Goal: Communication & Community: Participate in discussion

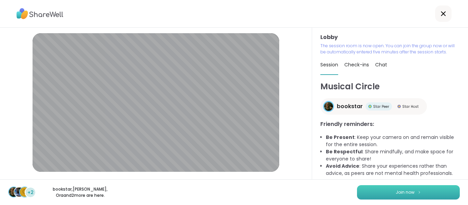
click at [377, 190] on button "Join now" at bounding box center [408, 192] width 103 height 14
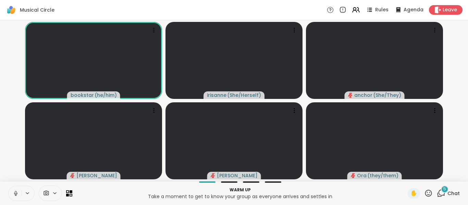
click at [17, 191] on icon at bounding box center [16, 193] width 6 height 6
click at [18, 188] on button at bounding box center [15, 193] width 13 height 14
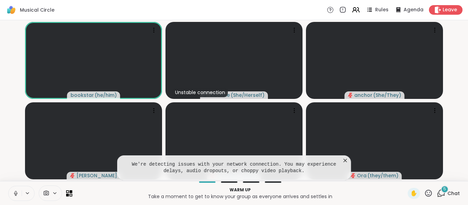
click at [345, 159] on icon at bounding box center [345, 160] width 7 height 7
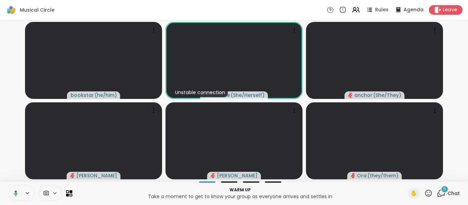
click at [17, 198] on button at bounding box center [15, 193] width 14 height 14
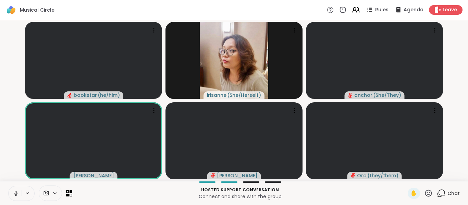
click at [16, 191] on icon at bounding box center [16, 193] width 6 height 6
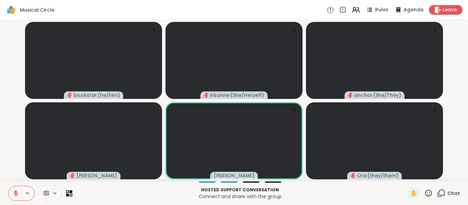
click at [437, 192] on icon at bounding box center [441, 193] width 9 height 9
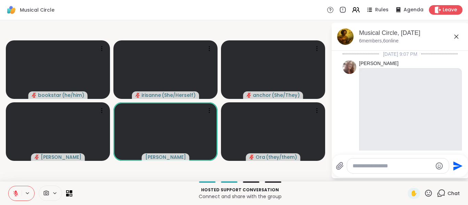
scroll to position [1046, 0]
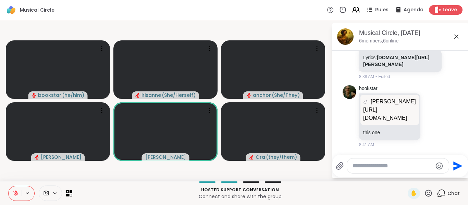
click at [402, 168] on textarea "Type your message" at bounding box center [392, 166] width 80 height 7
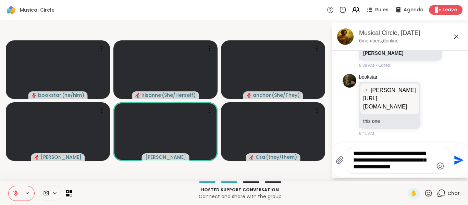
type textarea "**********"
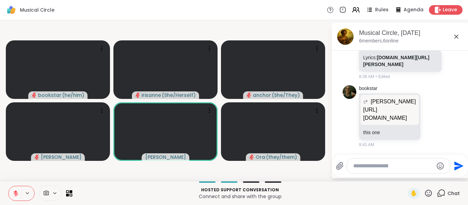
scroll to position [1110, 0]
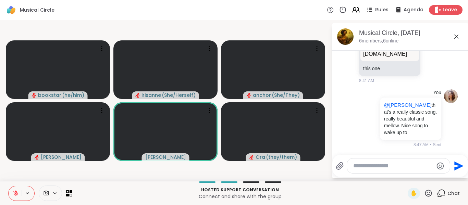
click at [457, 40] on icon at bounding box center [456, 37] width 8 height 8
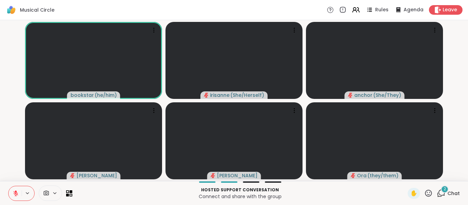
click at [441, 193] on div "2" at bounding box center [445, 190] width 8 height 8
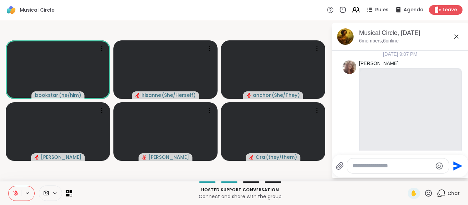
scroll to position [1276, 0]
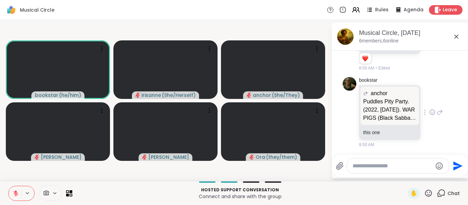
click at [390, 111] on p "Puddles Pity Party. (2022, [DATE]). WAR PIGS (Black Sabbath Cover) [Video]. You…" at bounding box center [389, 110] width 53 height 25
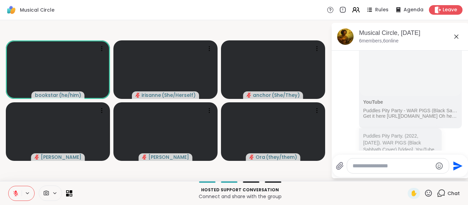
click at [374, 163] on textarea "Type your message" at bounding box center [392, 166] width 80 height 7
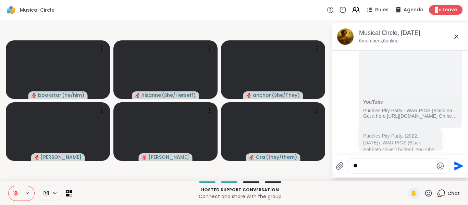
type textarea "*"
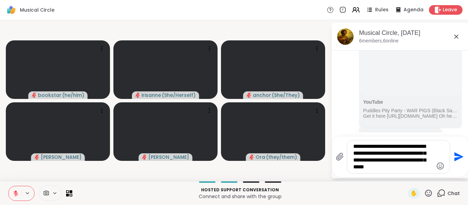
type textarea "**********"
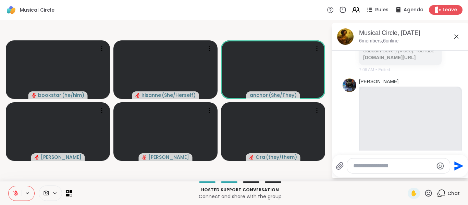
scroll to position [482, 0]
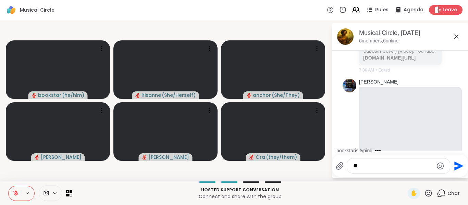
click at [12, 193] on button at bounding box center [15, 193] width 13 height 14
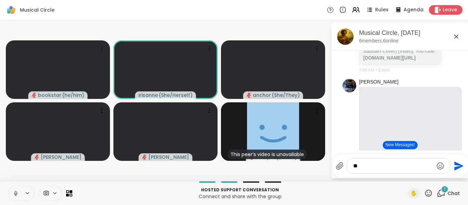
click at [127, 23] on video-player-container "bookstar ( he/him ) irisanne ( She/Herself ) anchor ( She/They ) Sheilah dodi T…" at bounding box center [165, 100] width 323 height 155
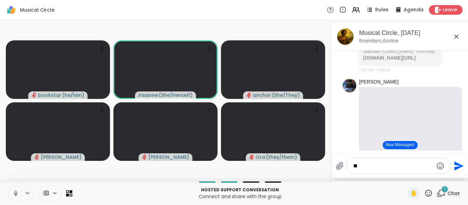
click at [17, 193] on icon at bounding box center [16, 193] width 6 height 6
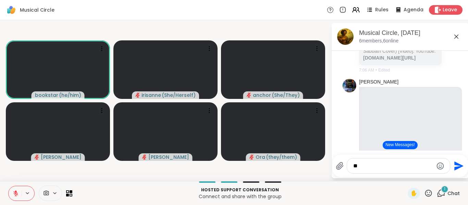
click at [370, 173] on div "**" at bounding box center [398, 166] width 103 height 15
click at [373, 169] on textarea "**" at bounding box center [393, 166] width 80 height 7
type textarea "*"
paste textarea "**********"
type textarea "**********"
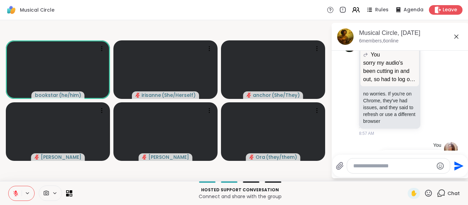
scroll to position [1428, 0]
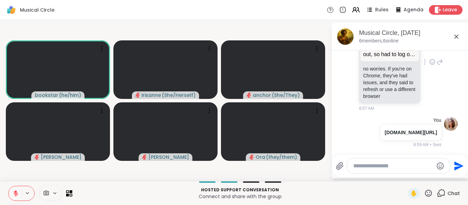
click at [429, 65] on icon at bounding box center [432, 62] width 6 height 7
click at [414, 54] on div "Select Reaction: Thumbs up" at bounding box center [417, 51] width 6 height 6
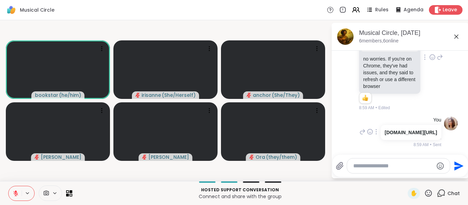
scroll to position [1487, 0]
click at [366, 164] on textarea "Type your message" at bounding box center [393, 166] width 80 height 7
paste textarea "**********"
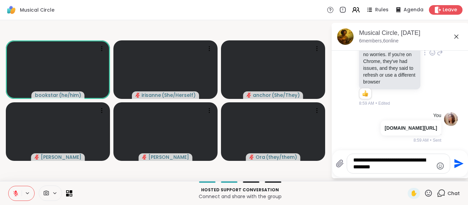
type textarea "**********"
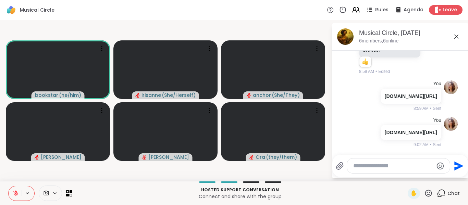
scroll to position [1530, 0]
click at [376, 93] on icon at bounding box center [376, 95] width 1 height 5
click at [373, 102] on icon at bounding box center [376, 105] width 7 height 7
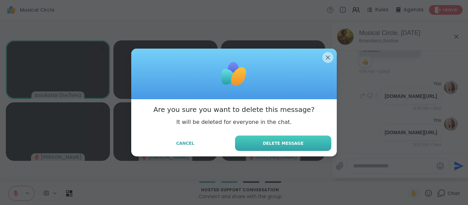
click at [283, 139] on button "Delete Message" at bounding box center [283, 143] width 96 height 15
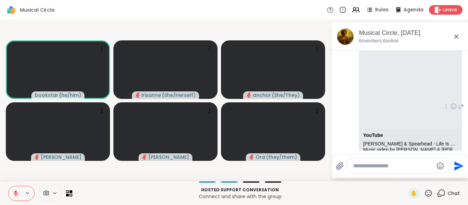
scroll to position [532, 0]
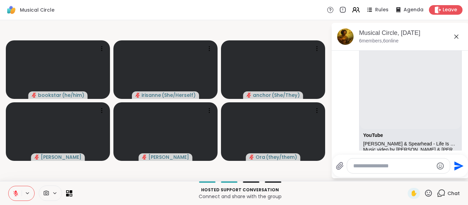
drag, startPoint x: 392, startPoint y: 160, endPoint x: 387, endPoint y: 168, distance: 9.7
click at [387, 168] on div at bounding box center [398, 166] width 103 height 15
click at [387, 168] on textarea "Type your message" at bounding box center [393, 166] width 80 height 7
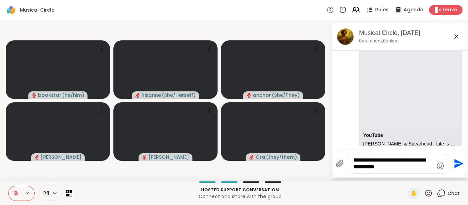
type textarea "**********"
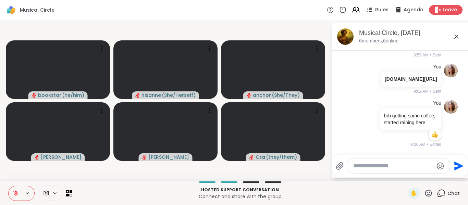
scroll to position [1585, 0]
click at [16, 192] on icon at bounding box center [16, 191] width 2 height 3
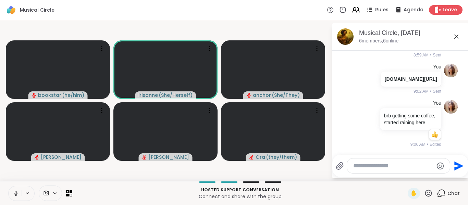
click at [16, 192] on icon at bounding box center [16, 192] width 2 height 3
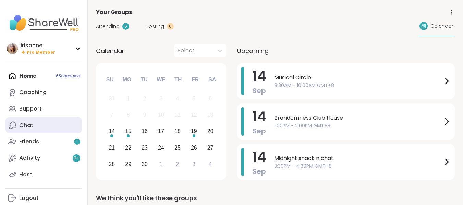
click at [29, 118] on link "Chat" at bounding box center [43, 125] width 76 height 16
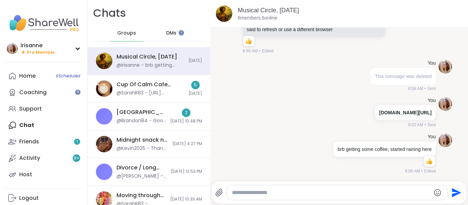
click at [69, 122] on div "Home 6 Scheduled Coaching Support Chat Friends 1 Activity 9 + Host" at bounding box center [43, 125] width 76 height 115
click at [59, 108] on link "Support" at bounding box center [43, 109] width 76 height 16
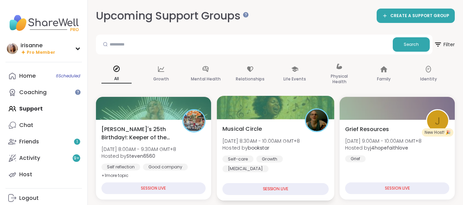
click at [261, 134] on div "Musical Circle Sun, Sep 14 | 8:30AM - 10:00AM GMT+8 Hosted by bookstar Self-car…" at bounding box center [275, 149] width 106 height 48
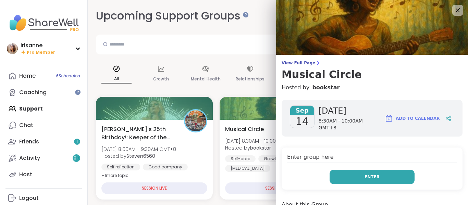
click at [332, 170] on button "Enter" at bounding box center [371, 177] width 85 height 14
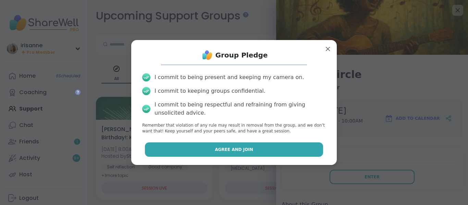
click at [301, 147] on button "Agree and Join" at bounding box center [234, 149] width 178 height 14
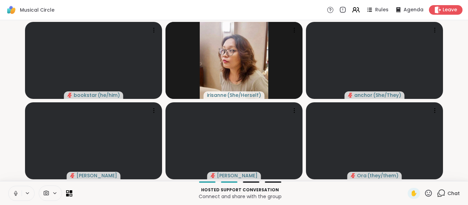
click at [12, 193] on button at bounding box center [15, 193] width 13 height 14
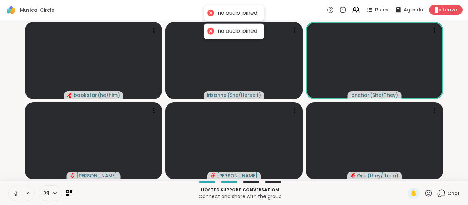
click at [12, 193] on button at bounding box center [15, 193] width 13 height 14
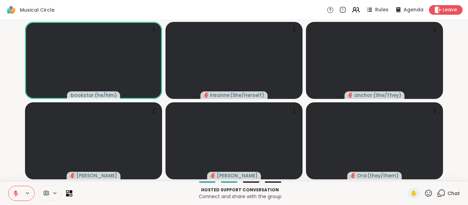
click at [424, 191] on icon at bounding box center [428, 193] width 9 height 9
click at [405, 177] on span "❤️" at bounding box center [408, 175] width 7 height 8
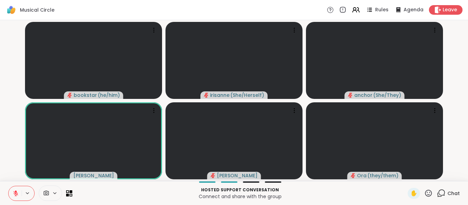
click at [424, 192] on icon at bounding box center [428, 193] width 9 height 9
click at [405, 177] on span "❤️" at bounding box center [408, 175] width 7 height 8
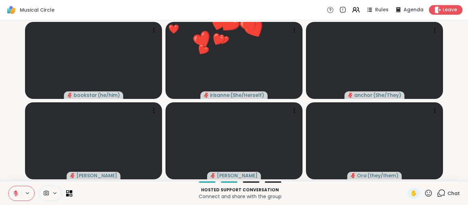
click at [13, 191] on icon at bounding box center [16, 193] width 6 height 6
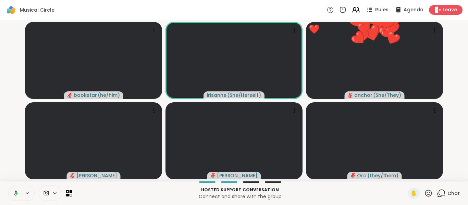
click at [17, 193] on icon at bounding box center [16, 193] width 4 height 6
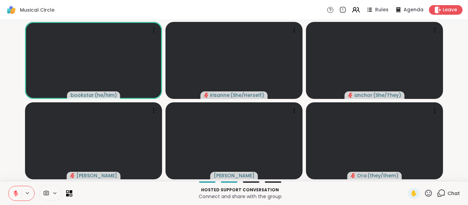
click at [437, 197] on icon at bounding box center [441, 193] width 9 height 9
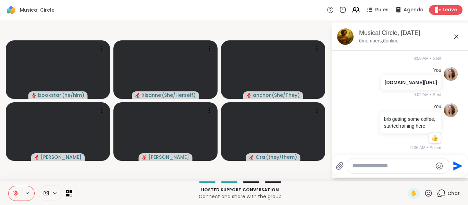
scroll to position [1522, 0]
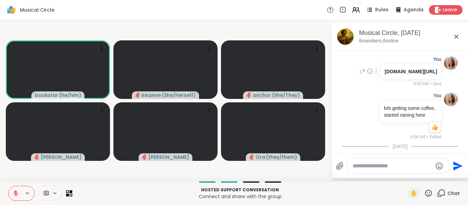
click at [417, 79] on div "[DOMAIN_NAME][URL]" at bounding box center [410, 71] width 61 height 15
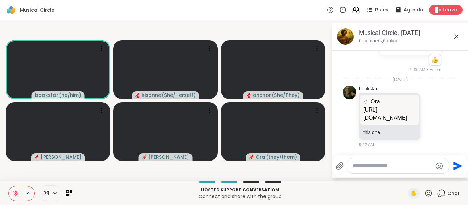
scroll to position [1661, 0]
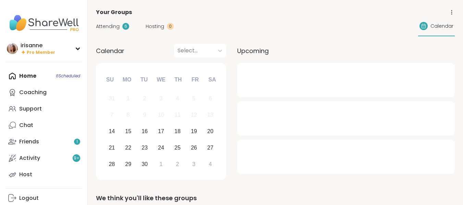
click at [43, 128] on link "Chat" at bounding box center [43, 125] width 76 height 16
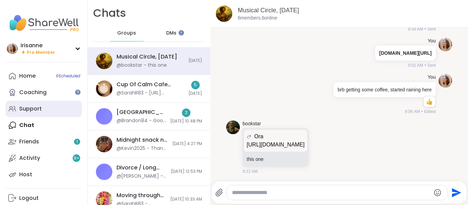
click at [41, 102] on link "Support" at bounding box center [43, 109] width 76 height 16
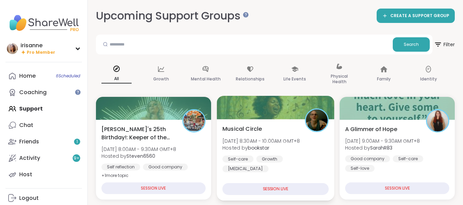
click at [279, 148] on span "Hosted by bookstar" at bounding box center [260, 147] width 77 height 7
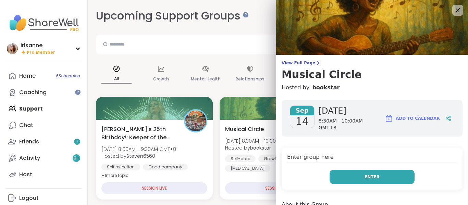
click at [340, 177] on button "Enter" at bounding box center [371, 177] width 85 height 14
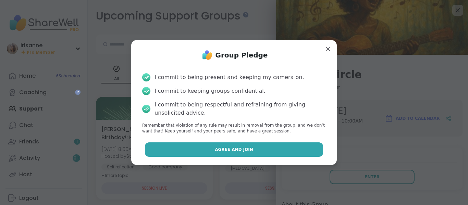
click at [309, 152] on button "Agree and Join" at bounding box center [234, 149] width 178 height 14
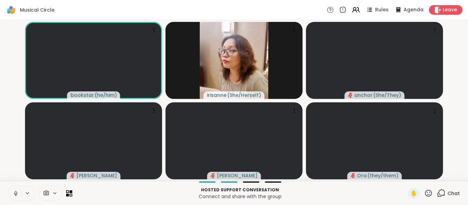
click at [14, 196] on icon at bounding box center [16, 193] width 6 height 6
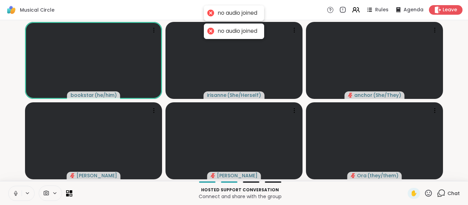
click at [14, 196] on icon at bounding box center [16, 193] width 6 height 6
click at [206, 13] on div at bounding box center [211, 13] width 10 height 10
click at [206, 30] on div at bounding box center [211, 31] width 10 height 10
click at [210, 8] on div "no audio joined" at bounding box center [234, 12] width 60 height 15
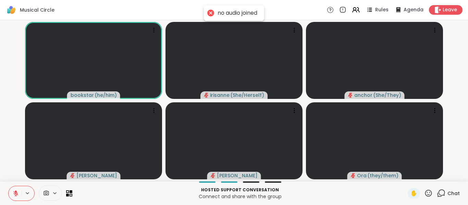
click at [278, 10] on div "Musical Circle Rules Agenda Leave" at bounding box center [234, 10] width 468 height 20
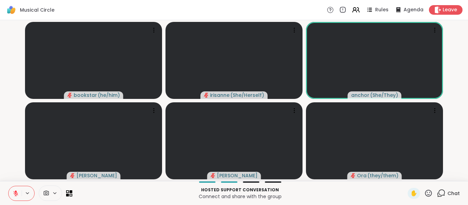
click at [425, 190] on icon at bounding box center [428, 193] width 7 height 7
click at [405, 172] on span "❤️" at bounding box center [408, 175] width 7 height 8
click at [437, 197] on icon at bounding box center [441, 193] width 9 height 9
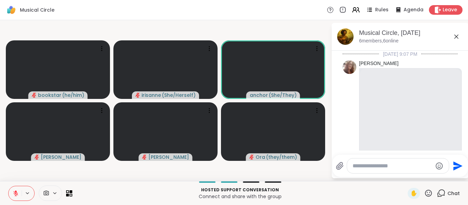
scroll to position [1654, 0]
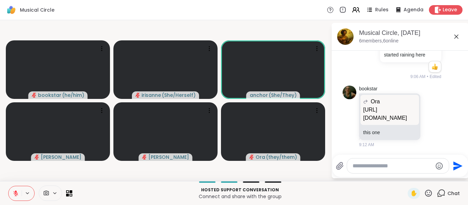
click at [412, 164] on textarea "Type your message" at bounding box center [392, 166] width 80 height 7
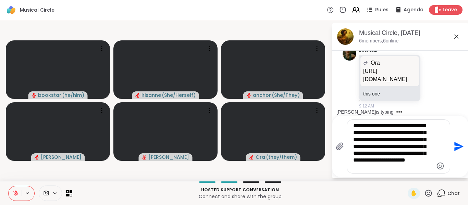
type textarea "**********"
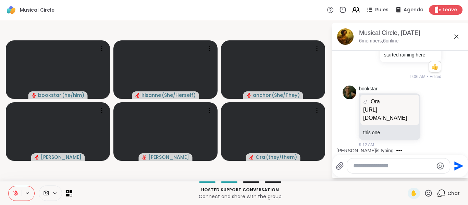
scroll to position [1759, 0]
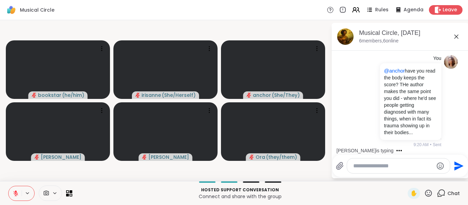
click at [21, 194] on button at bounding box center [15, 193] width 13 height 14
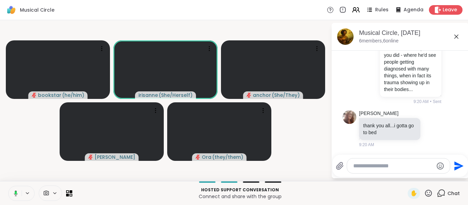
click at [21, 194] on button at bounding box center [15, 193] width 14 height 14
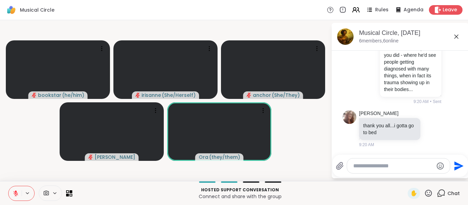
click at [425, 190] on icon at bounding box center [428, 193] width 7 height 7
click at [435, 177] on span "🌟" at bounding box center [438, 175] width 7 height 8
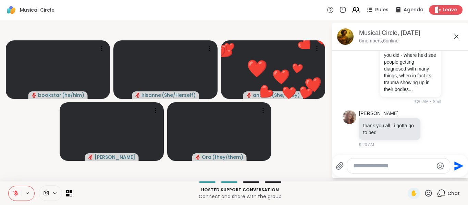
click at [319, 147] on video-player-container "bookstar ( he/him ) irisanne ( She/Herself ) ❤️ anchor ( She/They ) ❤️ ❤️ ❤️ ❤️…" at bounding box center [165, 100] width 323 height 155
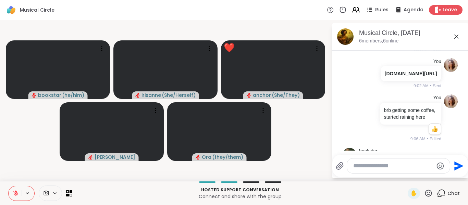
scroll to position [1520, 0]
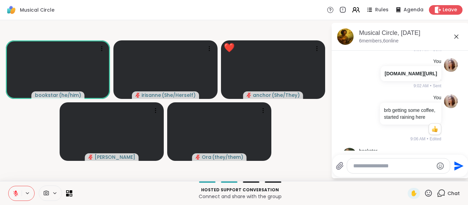
click at [0, 124] on div "bookstar ( he/him ) irisanne ( She/Herself ) ❤️ anchor ( She/They ) Sheilah Ora…" at bounding box center [234, 100] width 468 height 161
click at [17, 152] on video-player-container "bookstar ( he/him ) irisanne ( She/Herself ) anchor ( She/They ) Sheilah Ora ( …" at bounding box center [165, 100] width 323 height 155
click at [19, 195] on button at bounding box center [15, 193] width 13 height 14
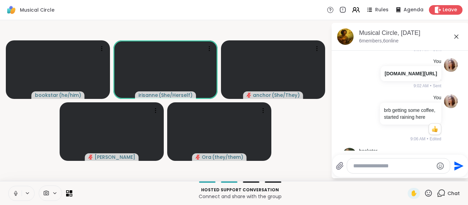
click at [415, 171] on div at bounding box center [398, 166] width 103 height 15
click at [416, 168] on textarea "Type your message" at bounding box center [393, 166] width 80 height 7
paste textarea "**********"
type textarea "**********"
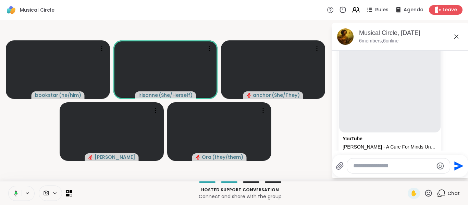
scroll to position [1862, 0]
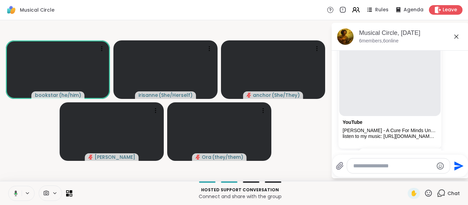
click at [396, 164] on textarea "Type your message" at bounding box center [393, 166] width 80 height 7
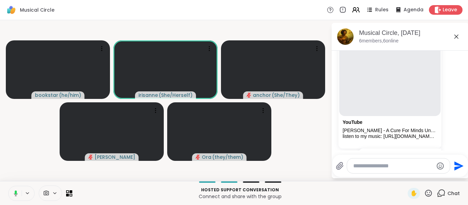
paste textarea "**********"
type textarea "**********"
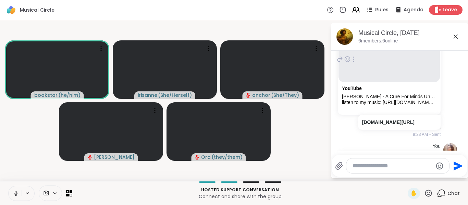
scroll to position [1896, 0]
click at [10, 198] on button at bounding box center [15, 193] width 14 height 14
click at [10, 198] on button at bounding box center [15, 193] width 13 height 14
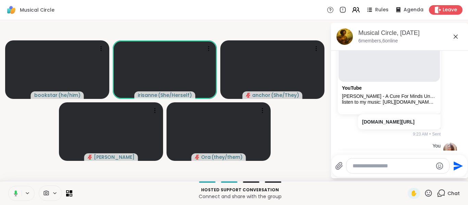
click at [10, 198] on button at bounding box center [15, 193] width 14 height 14
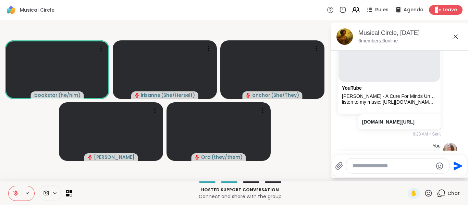
click at [29, 154] on video-player-container "bookstar ( he/him ) irisanne ( She/Herself ) anchor ( She/They ) Sheilah Ora ( …" at bounding box center [164, 100] width 323 height 155
click at [15, 189] on button at bounding box center [15, 193] width 13 height 14
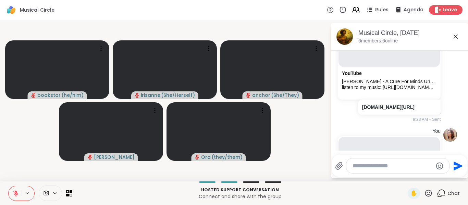
scroll to position [1902, 0]
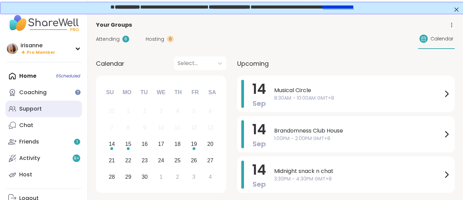
click at [54, 106] on link "Support" at bounding box center [43, 109] width 76 height 16
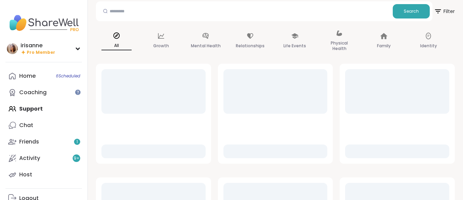
scroll to position [46, 0]
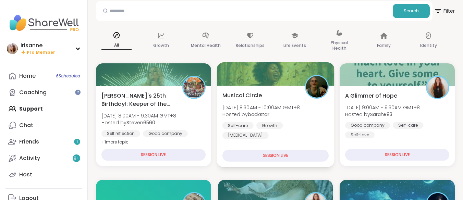
click at [244, 131] on div "Self-care Growth Stress management" at bounding box center [275, 130] width 106 height 17
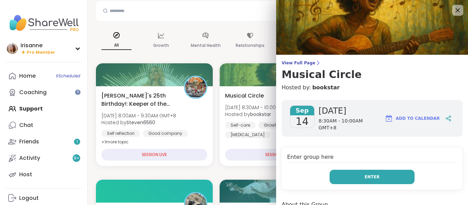
click at [337, 172] on button "Enter" at bounding box center [371, 177] width 85 height 14
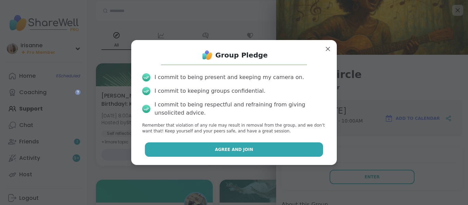
click at [259, 143] on button "Agree and Join" at bounding box center [234, 149] width 178 height 14
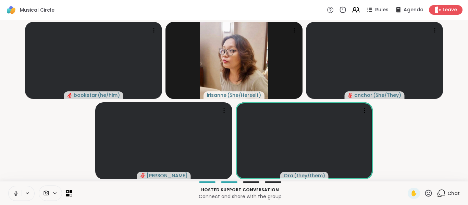
click at [14, 192] on icon at bounding box center [16, 193] width 6 height 6
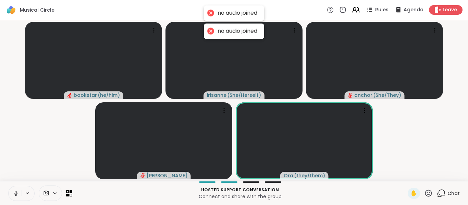
click at [14, 192] on icon at bounding box center [16, 193] width 6 height 6
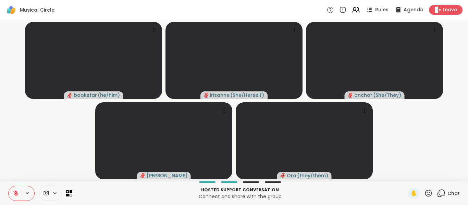
click at [12, 139] on video-player-container "bookstar ( he/him ) irisanne ( She/Herself ) anchor ( She/They ) Sheilah Ora ( …" at bounding box center [233, 100] width 459 height 155
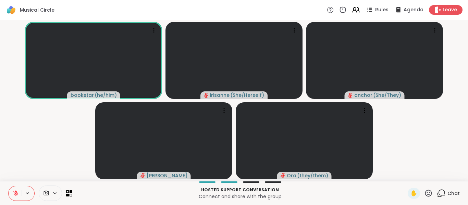
click at [425, 194] on icon at bounding box center [428, 193] width 7 height 7
click at [402, 170] on div "❤️" at bounding box center [408, 175] width 12 height 11
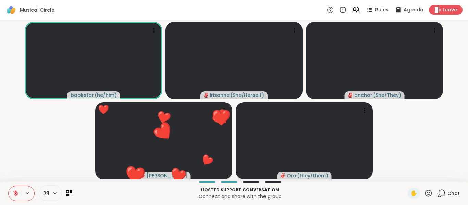
click at [438, 195] on icon at bounding box center [441, 193] width 7 height 6
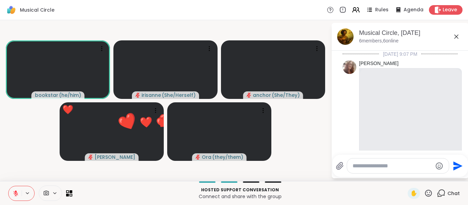
scroll to position [2146, 0]
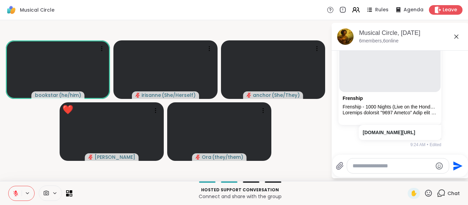
click at [406, 170] on div at bounding box center [398, 166] width 102 height 15
click at [406, 169] on div at bounding box center [398, 166] width 102 height 15
click at [407, 166] on div at bounding box center [398, 166] width 102 height 15
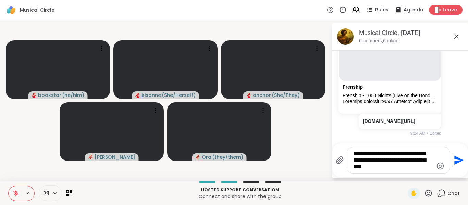
type textarea "**********"
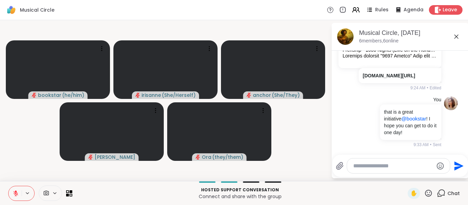
scroll to position [2203, 0]
click at [11, 190] on button at bounding box center [15, 193] width 13 height 14
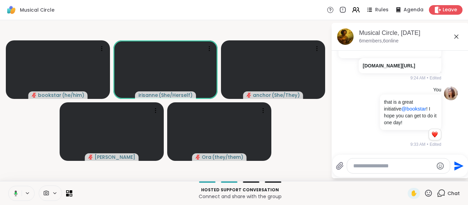
scroll to position [2213, 0]
click at [11, 190] on button at bounding box center [15, 193] width 13 height 14
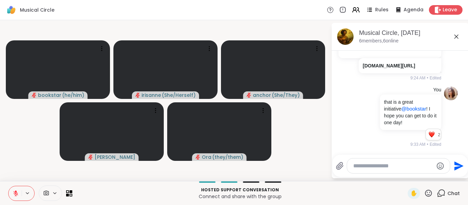
click at [452, 37] on icon at bounding box center [456, 37] width 8 height 8
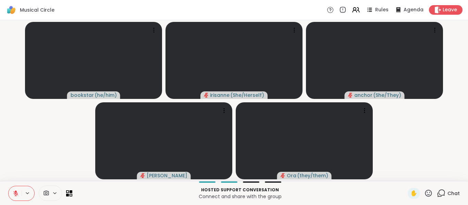
click at [405, 148] on video-player-container "bookstar ( he/him ) irisanne ( She/Herself ) anchor ( She/They ) Sheilah Ora ( …" at bounding box center [233, 100] width 459 height 155
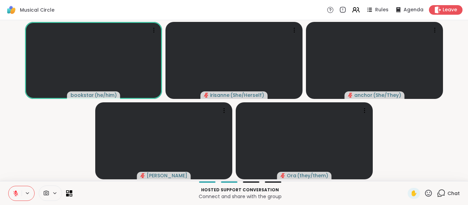
click at [442, 192] on div "Chat" at bounding box center [448, 193] width 23 height 11
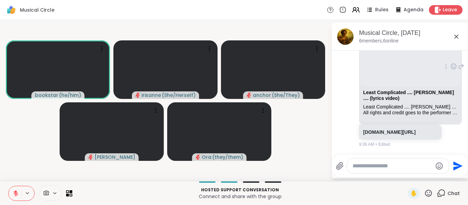
scroll to position [2330, 0]
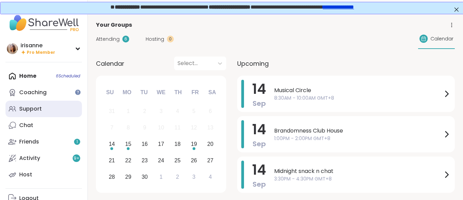
click at [76, 107] on link "Support" at bounding box center [43, 109] width 76 height 16
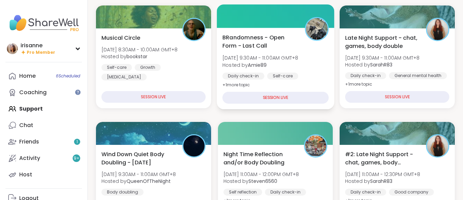
scroll to position [104, 0]
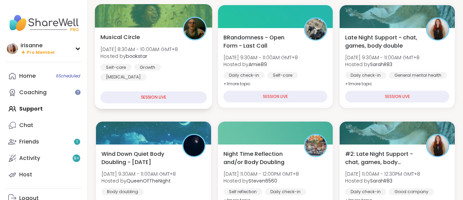
click at [192, 53] on div "Musical Circle [DATE] 8:30AM - 10:00AM GMT+8 Hosted by bookstar Self-care Growt…" at bounding box center [153, 57] width 106 height 48
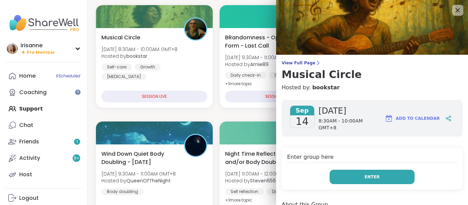
click at [370, 180] on button "Enter" at bounding box center [371, 177] width 85 height 14
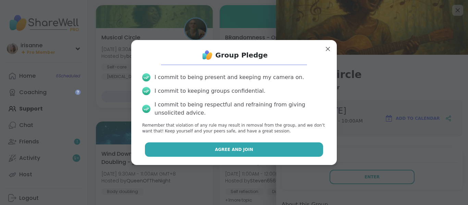
click at [304, 147] on button "Agree and Join" at bounding box center [234, 149] width 178 height 14
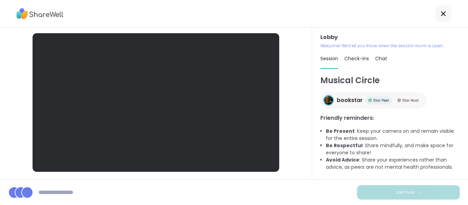
click at [327, 144] on b "Be Respectful" at bounding box center [344, 145] width 37 height 7
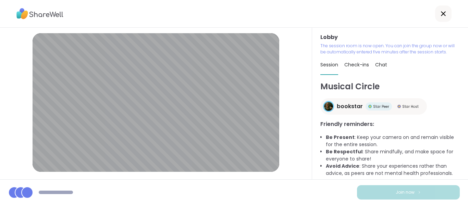
click at [412, 167] on div "Lobby | Default - Microphone Array (Intel® Smart Sound Technology for Digital M…" at bounding box center [234, 102] width 468 height 205
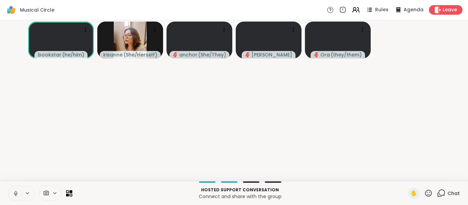
click at [17, 191] on icon at bounding box center [16, 193] width 6 height 6
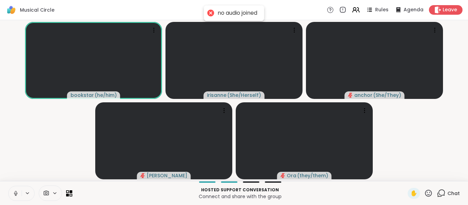
click at [17, 191] on icon at bounding box center [16, 193] width 6 height 6
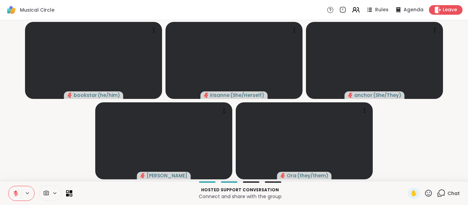
click at [66, 170] on video-player-container "bookstar ( he/him ) [DEMOGRAPHIC_DATA] ( She/Herself ) anchor ( She/They ) [PER…" at bounding box center [233, 100] width 459 height 155
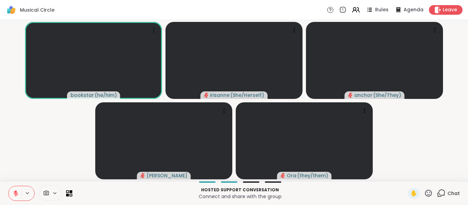
click at [9, 197] on button at bounding box center [15, 193] width 13 height 14
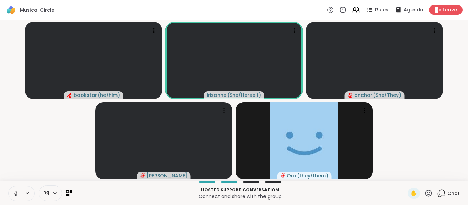
click at [25, 192] on icon at bounding box center [27, 193] width 5 height 6
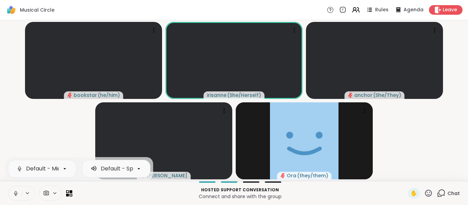
click at [18, 192] on icon at bounding box center [16, 193] width 6 height 6
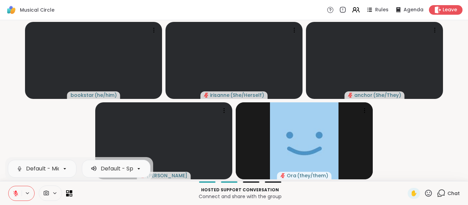
click at [18, 192] on icon at bounding box center [16, 193] width 6 height 6
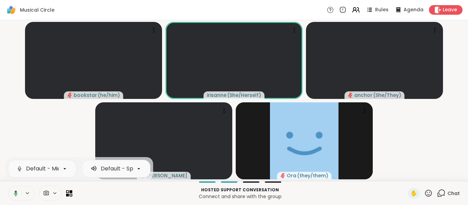
click at [19, 125] on video-player-container "bookstar ( he/him ) [DEMOGRAPHIC_DATA] ( She/Herself ) anchor ( She/They ) [PER…" at bounding box center [233, 100] width 459 height 155
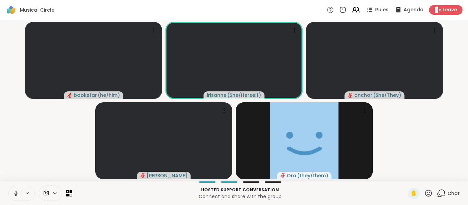
click at [21, 194] on button at bounding box center [15, 193] width 13 height 14
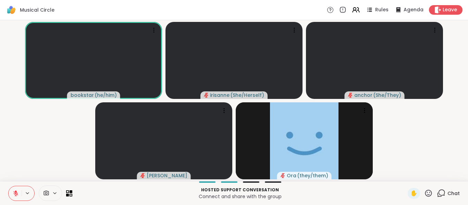
click at [437, 190] on icon at bounding box center [441, 193] width 9 height 9
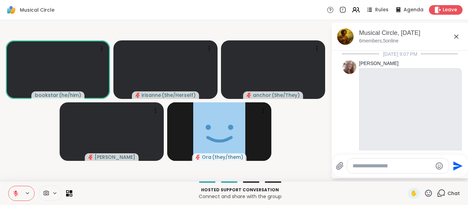
scroll to position [2387, 0]
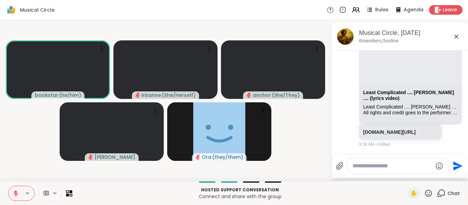
click at [11, 193] on button at bounding box center [15, 193] width 13 height 14
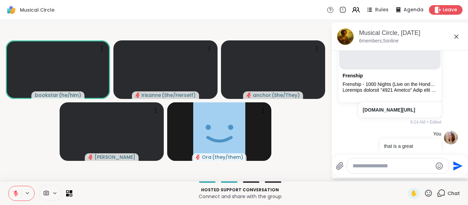
scroll to position [2069, 0]
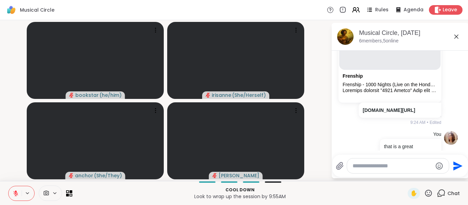
click at [4, 161] on div "bookstar ( he/him ) [DEMOGRAPHIC_DATA] ( She/Herself ) anchor ( She/They ) [PER…" at bounding box center [234, 100] width 468 height 161
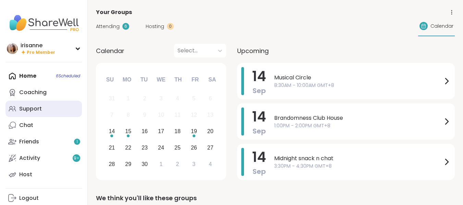
click at [59, 106] on link "Support" at bounding box center [43, 109] width 76 height 16
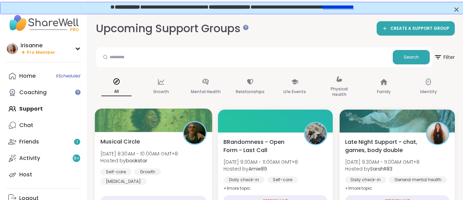
click at [135, 154] on span "[DATE] 8:30AM - 10:00AM GMT+8" at bounding box center [138, 153] width 77 height 7
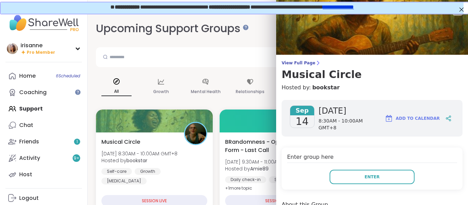
click at [345, 165] on div "Enter group here Enter" at bounding box center [371, 169] width 181 height 42
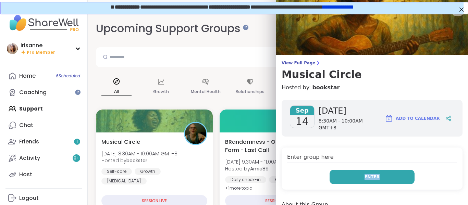
drag, startPoint x: 345, startPoint y: 165, endPoint x: 347, endPoint y: 175, distance: 9.4
click at [347, 175] on div "Enter group here Enter" at bounding box center [371, 169] width 181 height 42
click at [347, 175] on button "Enter" at bounding box center [371, 177] width 85 height 14
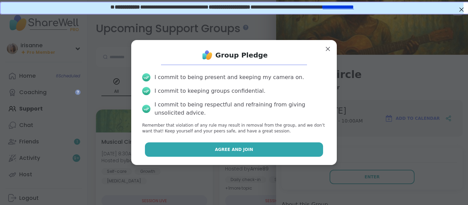
drag, startPoint x: 311, startPoint y: 158, endPoint x: 299, endPoint y: 144, distance: 17.8
click at [299, 144] on div "Group Pledge I commit to being present and keeping my camera on. I commit to ke…" at bounding box center [234, 103] width 194 height 114
click at [299, 144] on button "Agree and Join" at bounding box center [234, 149] width 178 height 14
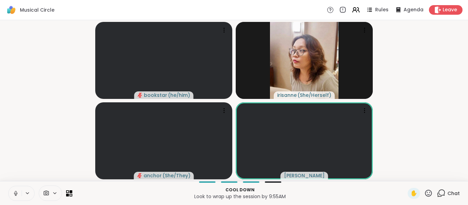
click at [15, 200] on button at bounding box center [15, 193] width 13 height 14
click at [16, 198] on button at bounding box center [15, 193] width 13 height 14
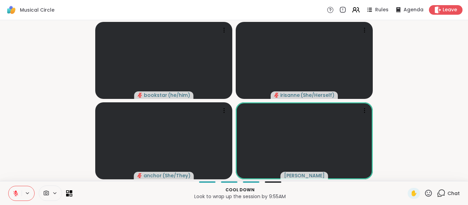
click at [15, 190] on icon at bounding box center [16, 193] width 6 height 6
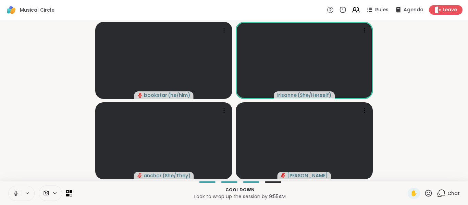
click at [15, 190] on icon at bounding box center [16, 193] width 6 height 6
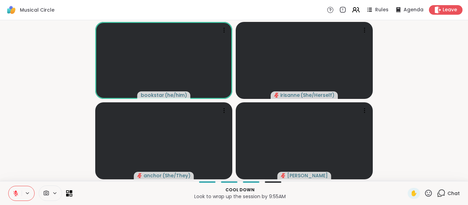
click at [424, 194] on icon at bounding box center [428, 193] width 9 height 9
click at [417, 109] on video-player-container "bookstar ( he/him ) [DEMOGRAPHIC_DATA] ( She/Herself ) anchor ( She/They ) [PER…" at bounding box center [233, 100] width 459 height 155
click at [22, 152] on video-player-container "bookstar ( he/him ) [DEMOGRAPHIC_DATA] ( She/Herself ) anchor ( She/They ) [PER…" at bounding box center [233, 100] width 459 height 155
click at [15, 199] on button at bounding box center [15, 193] width 13 height 14
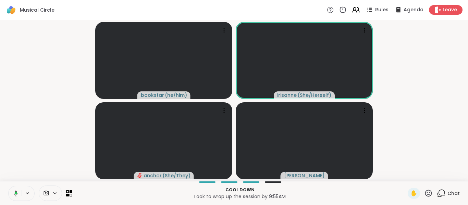
drag, startPoint x: 15, startPoint y: 199, endPoint x: 0, endPoint y: 139, distance: 62.1
click at [0, 139] on div "bookstar ( he/him ) [DEMOGRAPHIC_DATA] ( She/Herself ) anchor ( She/They ) [PER…" at bounding box center [234, 100] width 468 height 161
click at [437, 196] on icon at bounding box center [439, 195] width 4 height 4
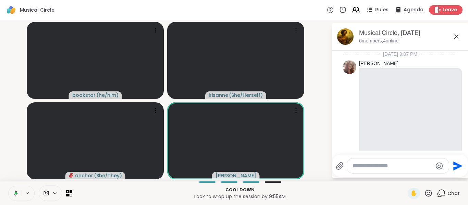
scroll to position [2387, 0]
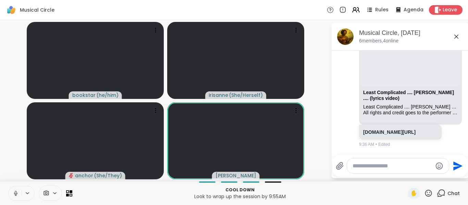
click at [416, 167] on textarea "Type your message" at bounding box center [392, 166] width 80 height 7
type textarea "*"
click at [455, 40] on icon at bounding box center [456, 37] width 8 height 8
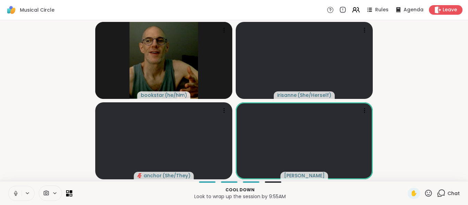
click at [18, 190] on button at bounding box center [15, 193] width 13 height 14
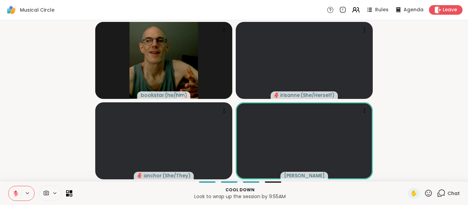
click at [19, 194] on button at bounding box center [15, 193] width 13 height 14
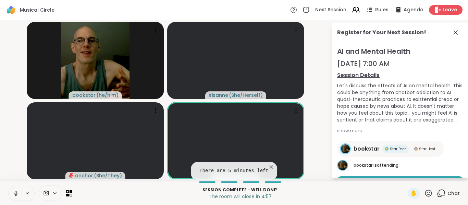
click at [270, 166] on icon at bounding box center [271, 167] width 7 height 7
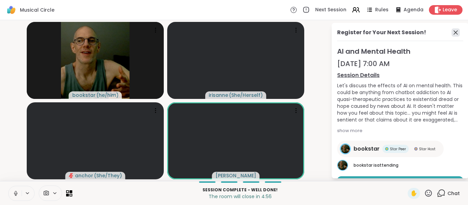
click at [451, 29] on icon at bounding box center [455, 32] width 8 height 8
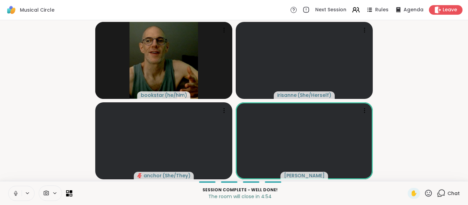
click at [13, 192] on icon at bounding box center [16, 193] width 6 height 6
click at [437, 194] on icon at bounding box center [441, 193] width 9 height 9
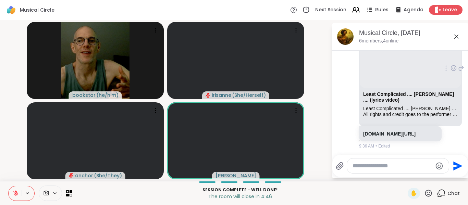
scroll to position [2386, 0]
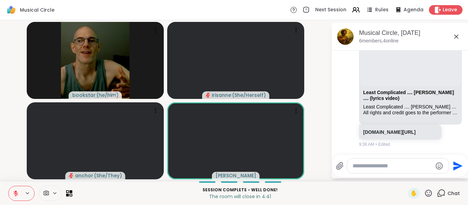
click at [11, 195] on button at bounding box center [15, 193] width 13 height 14
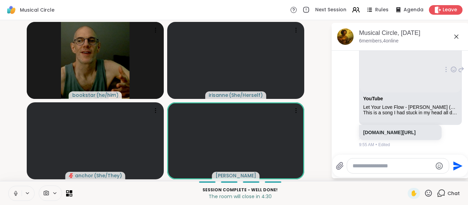
scroll to position [2510, 0]
click at [16, 198] on button at bounding box center [15, 193] width 14 height 14
click at [16, 198] on button at bounding box center [15, 193] width 13 height 14
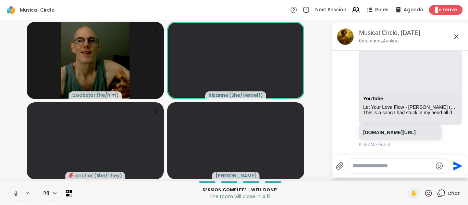
click at [16, 196] on icon at bounding box center [16, 193] width 6 height 6
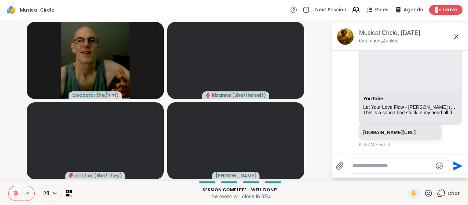
click at [18, 194] on icon at bounding box center [16, 193] width 6 height 6
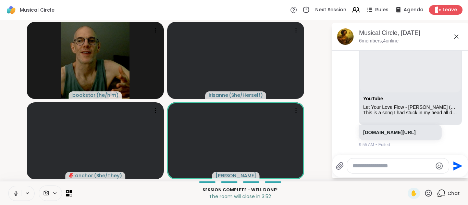
click at [18, 194] on icon at bounding box center [16, 193] width 6 height 6
click at [18, 194] on button at bounding box center [15, 193] width 14 height 14
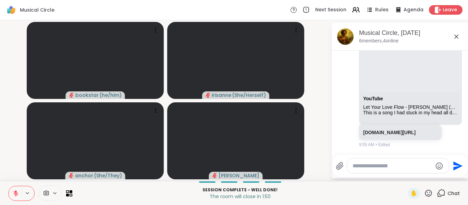
click at [414, 169] on textarea "Type your message" at bounding box center [392, 166] width 80 height 7
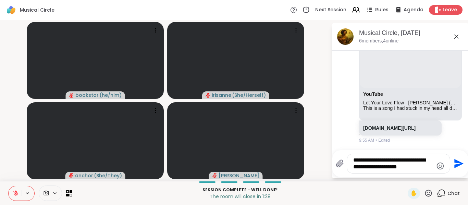
type textarea "**********"
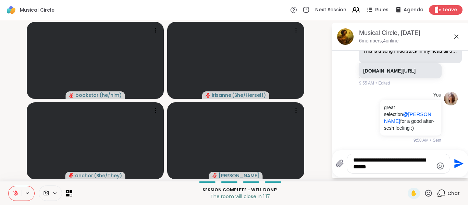
scroll to position [2626, 0]
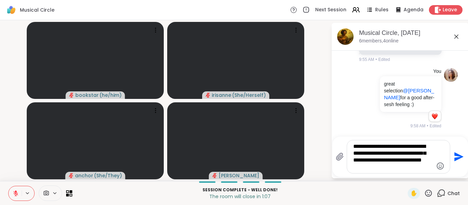
type textarea "**********"
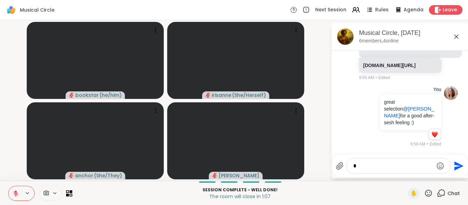
scroll to position [2693, 0]
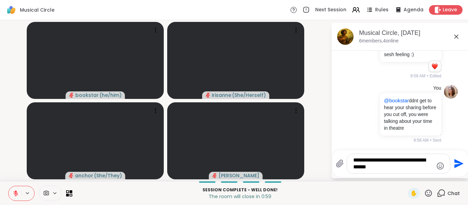
type textarea "**********"
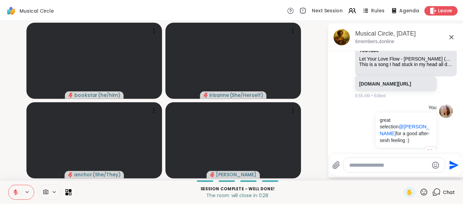
scroll to position [2498, 0]
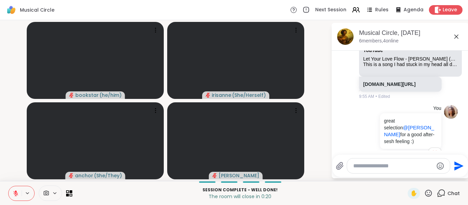
click at [16, 191] on icon at bounding box center [16, 191] width 2 height 3
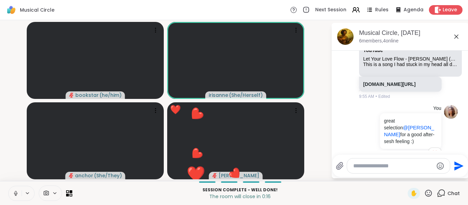
click at [16, 191] on icon at bounding box center [16, 192] width 2 height 3
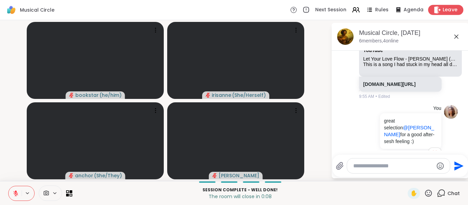
click at [446, 7] on span "Leave" at bounding box center [449, 10] width 15 height 7
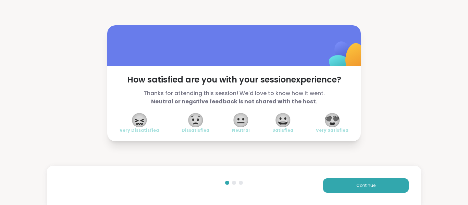
click at [334, 118] on span "😍" at bounding box center [332, 120] width 17 height 12
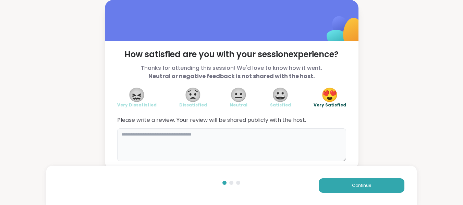
click at [288, 146] on textarea at bounding box center [231, 144] width 229 height 33
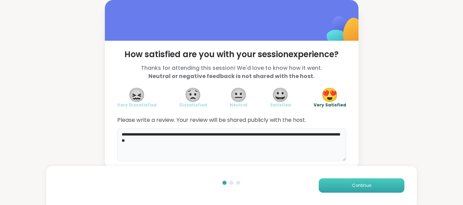
type textarea "**********"
click at [390, 185] on button "Continue" at bounding box center [361, 185] width 86 height 14
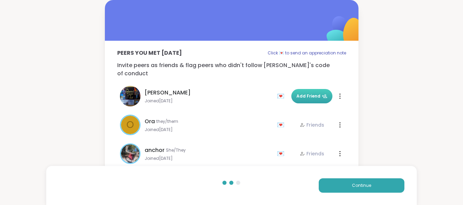
click at [296, 93] on span "Add Friend" at bounding box center [311, 96] width 31 height 6
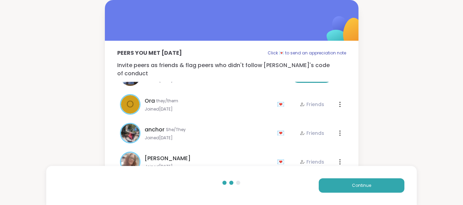
scroll to position [44, 0]
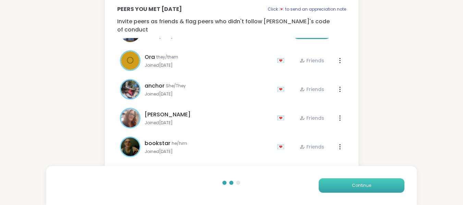
click at [385, 188] on button "Continue" at bounding box center [361, 185] width 86 height 14
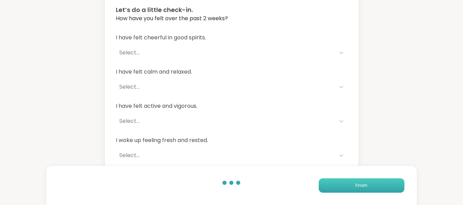
click at [385, 188] on button "Finish" at bounding box center [361, 185] width 86 height 14
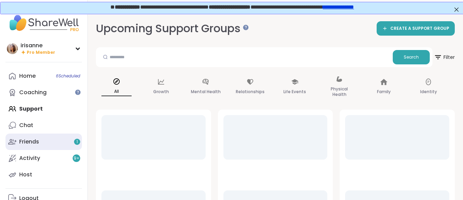
click at [51, 149] on link "Friends 1" at bounding box center [43, 142] width 76 height 16
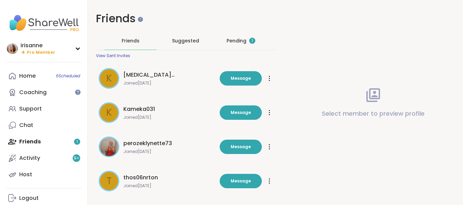
click at [241, 47] on div "Pending 1" at bounding box center [240, 41] width 52 height 18
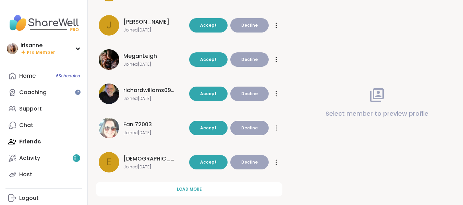
scroll to position [235, 0]
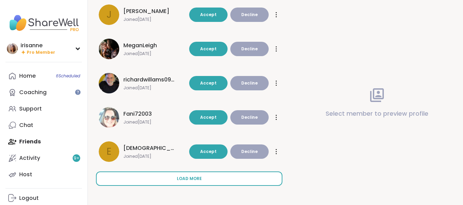
click at [192, 179] on span "Load more" at bounding box center [189, 179] width 25 height 6
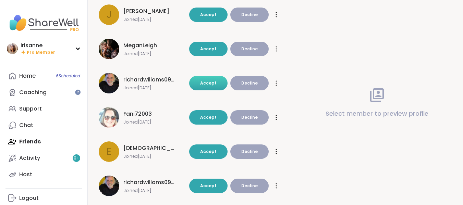
click at [213, 81] on span "Accept" at bounding box center [208, 83] width 16 height 6
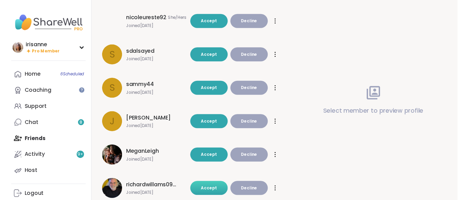
scroll to position [0, 0]
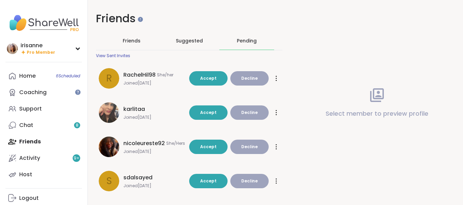
click at [133, 36] on div "Friends" at bounding box center [131, 41] width 55 height 18
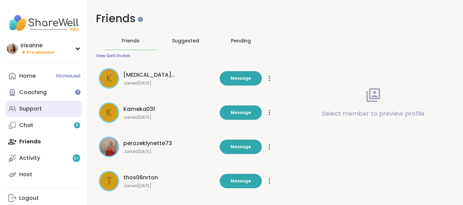
click at [46, 104] on link "Support" at bounding box center [43, 109] width 76 height 16
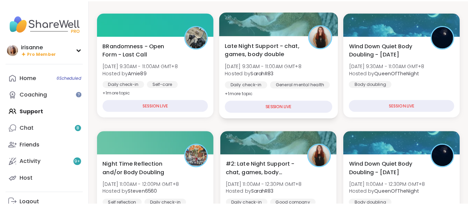
scroll to position [97, 0]
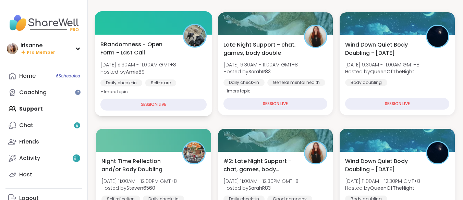
click at [191, 53] on div "BRandomness - Open Form - Last Call Sun, Sep 14 | 9:30AM - 11:00AM GMT+8 Hosted…" at bounding box center [153, 68] width 106 height 56
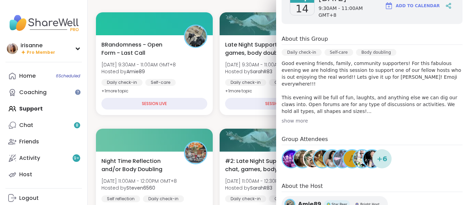
scroll to position [183, 0]
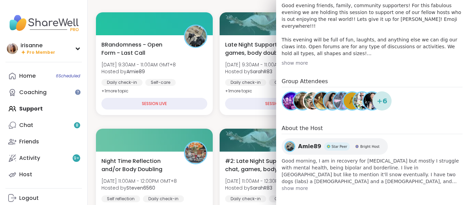
click at [307, 142] on span "Amie89" at bounding box center [309, 146] width 23 height 8
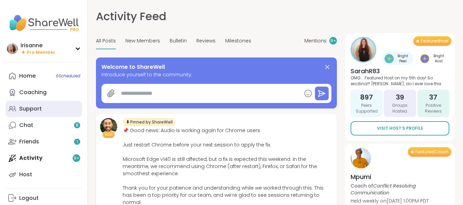
click at [50, 106] on link "Support" at bounding box center [43, 109] width 76 height 16
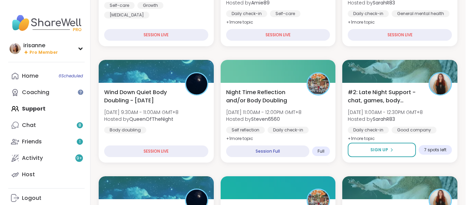
scroll to position [154, 0]
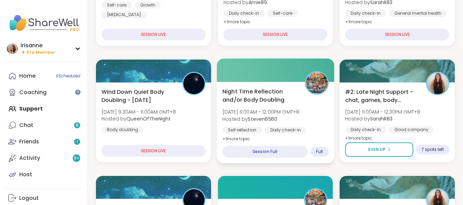
click at [269, 106] on div "Night Time Reflection and/or Body Doubling Sun, Sep 14 | 11:00AM - 12:00PM GMT+…" at bounding box center [275, 115] width 106 height 56
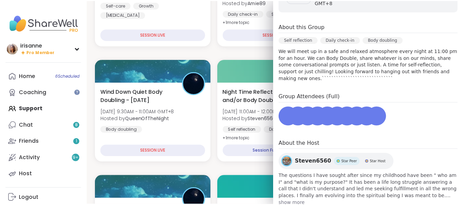
scroll to position [138, 0]
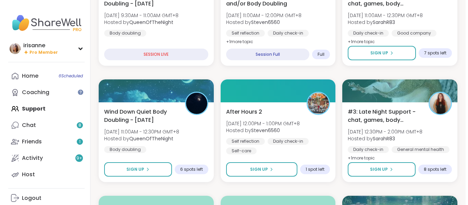
scroll to position [251, 0]
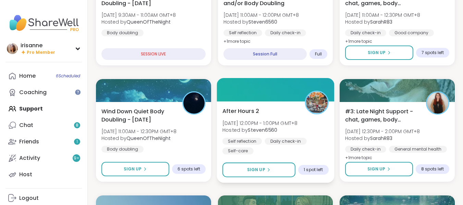
click at [256, 108] on span "After Hours 2" at bounding box center [240, 111] width 37 height 8
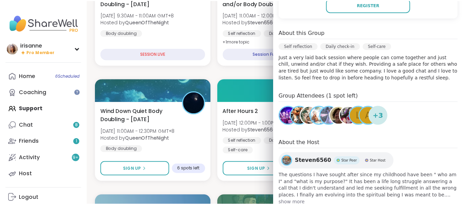
scroll to position [169, 0]
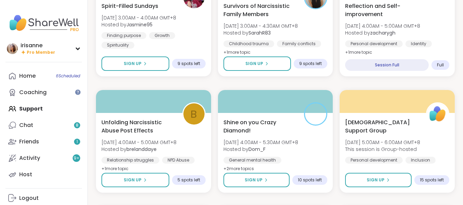
scroll to position [1171, 0]
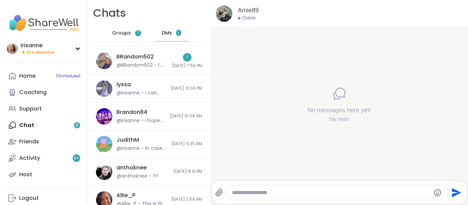
click at [241, 192] on textarea "Type your message" at bounding box center [331, 192] width 199 height 7
type textarea "********"
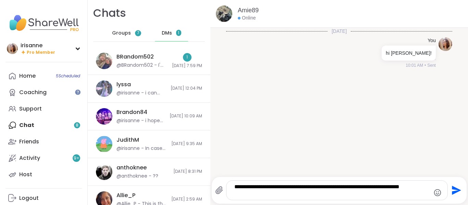
type textarea "**********"
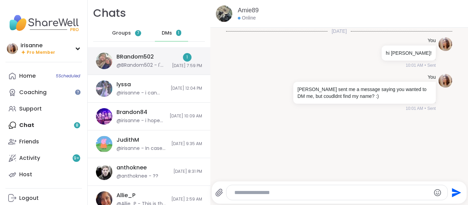
click at [153, 65] on div "@BRandom502 - I'm sorry for not jumping in the other day when [PERSON_NAME] att…" at bounding box center [141, 65] width 51 height 7
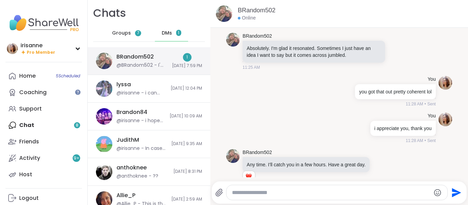
scroll to position [3242, 0]
